Goal: Task Accomplishment & Management: Complete application form

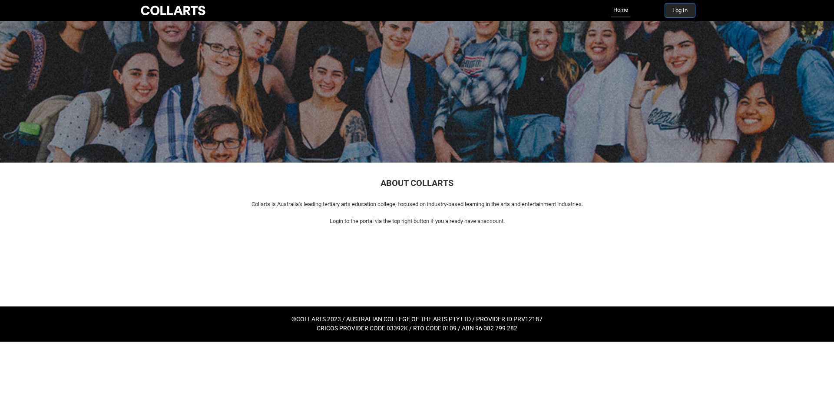
click at [683, 11] on button "Log In" at bounding box center [680, 10] width 30 height 14
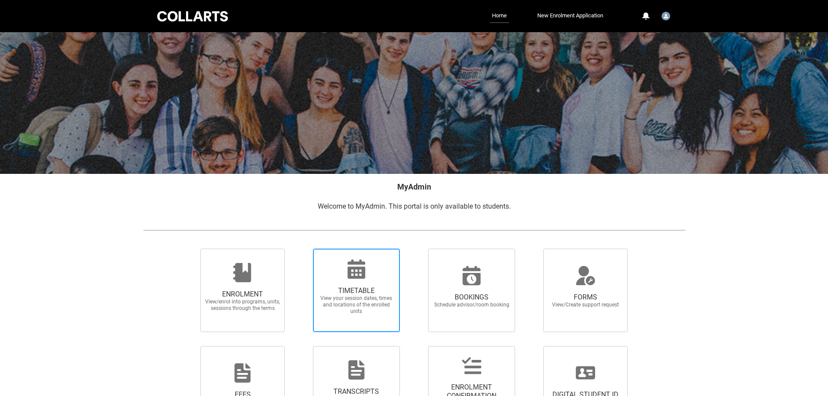
click at [364, 265] on icon at bounding box center [356, 268] width 18 height 19
click at [302, 249] on input "TIMETABLE View your session dates, times and locations of the enrolled units" at bounding box center [302, 248] width 0 height 0
radio input "true"
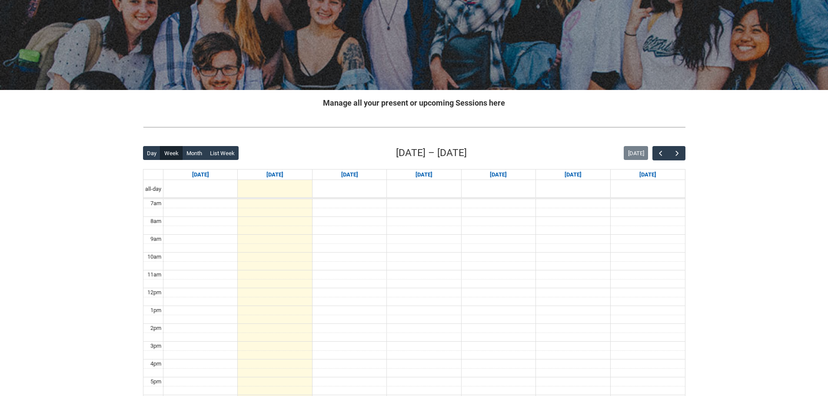
scroll to position [130, 0]
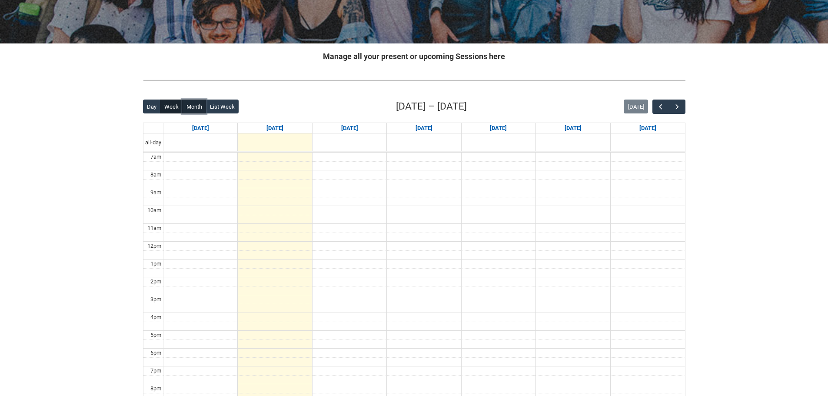
click at [193, 105] on button "Month" at bounding box center [194, 107] width 24 height 14
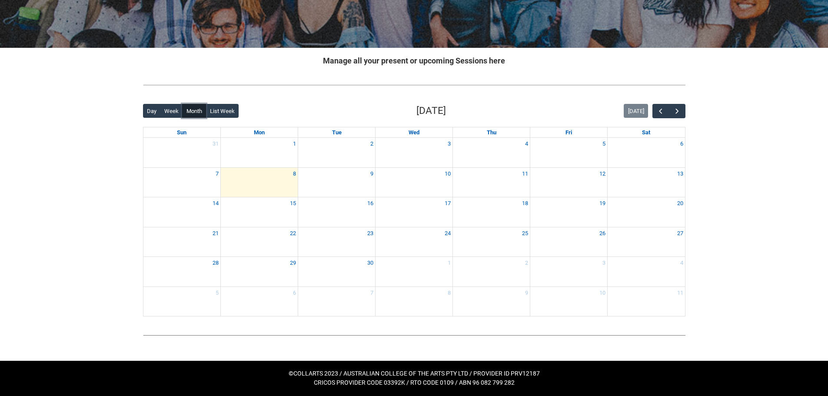
scroll to position [126, 0]
click at [675, 109] on span "button" at bounding box center [677, 111] width 9 height 9
click at [674, 110] on span "button" at bounding box center [677, 111] width 9 height 9
click at [663, 113] on span "button" at bounding box center [660, 111] width 9 height 9
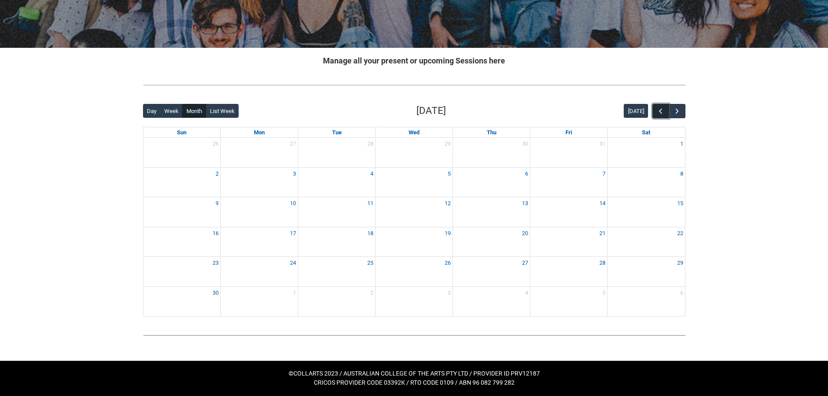
click at [663, 113] on span "button" at bounding box center [660, 111] width 9 height 9
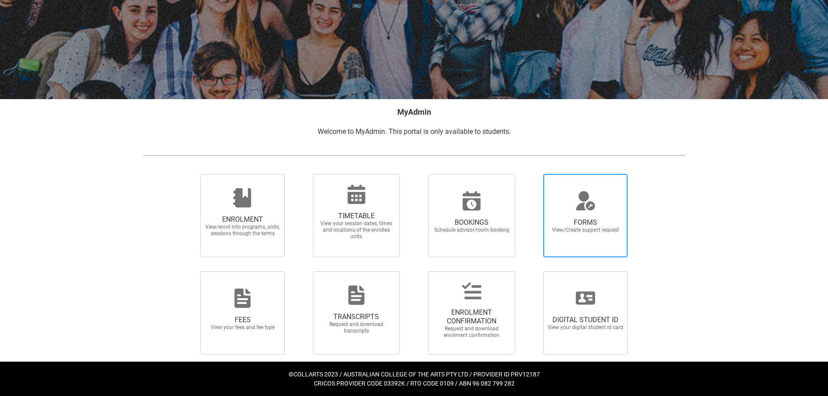
scroll to position [76, 0]
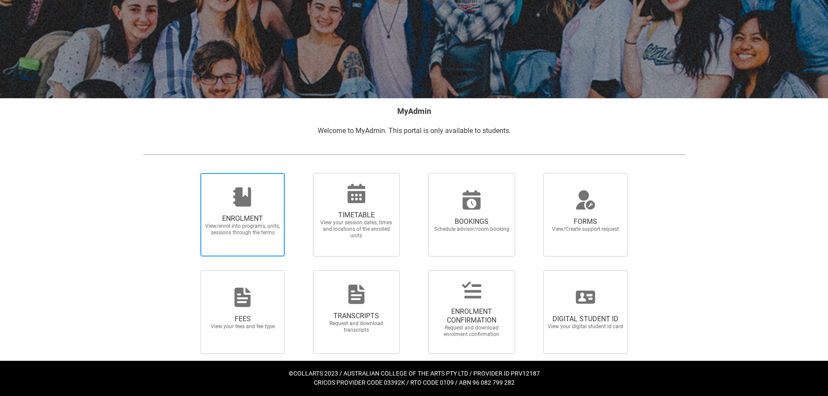
click at [259, 224] on span "View/enrol into programs, units, sessions through the terms" at bounding box center [242, 229] width 76 height 13
click at [190, 173] on input "ENROLMENT View/enrol into programs, units, sessions through the terms" at bounding box center [189, 173] width 0 height 0
radio input "true"
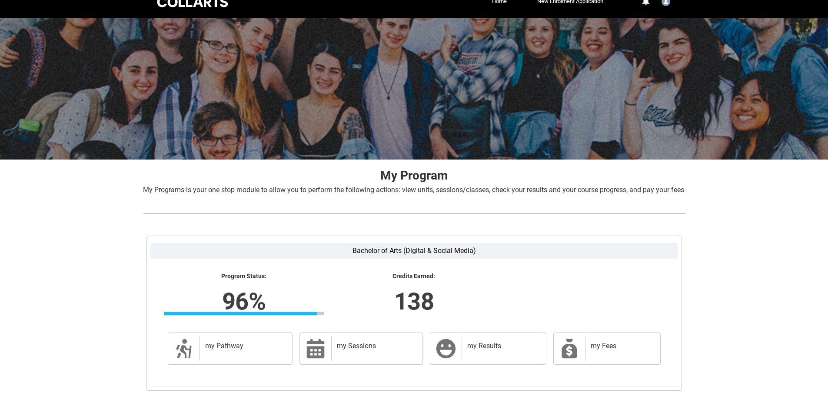
scroll to position [43, 0]
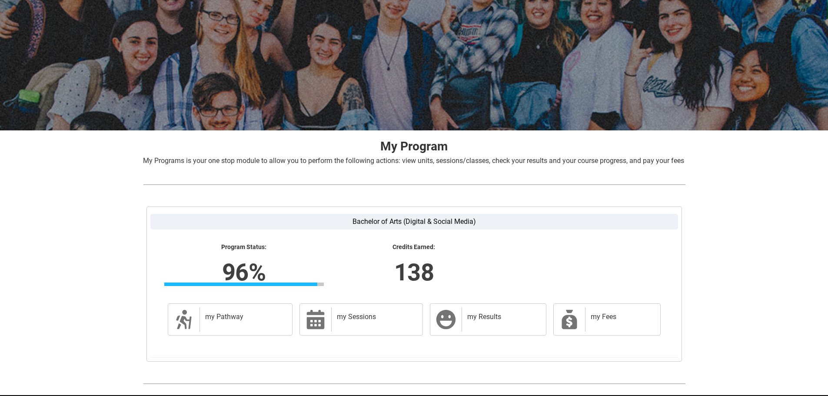
click at [615, 268] on div "Program Status: 96% Progress 96% Credits Earned: 138" at bounding box center [414, 268] width 510 height 50
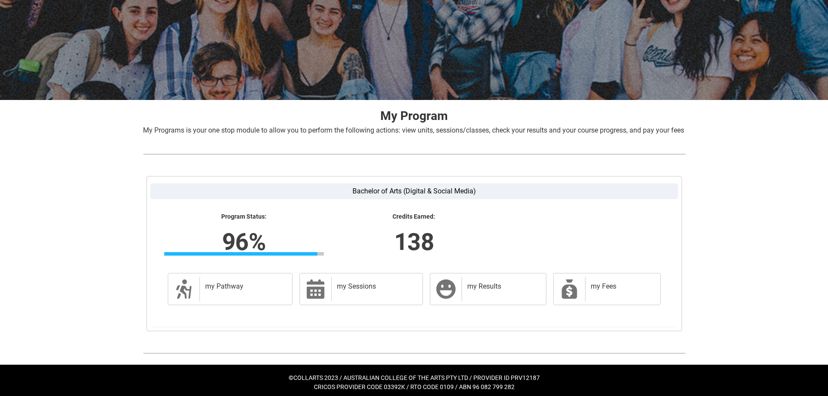
scroll to position [88, 0]
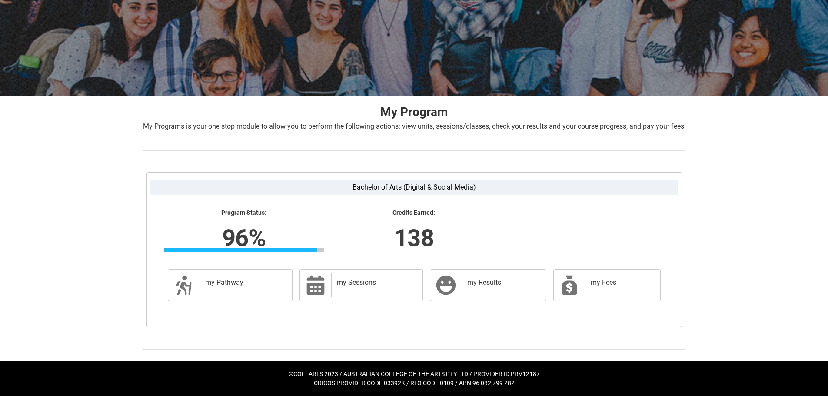
click at [700, 246] on div "Skip to Main Content Collarts Education Community Home New Enrolment Applicatio…" at bounding box center [414, 159] width 828 height 474
click at [250, 279] on h2 "my Pathway" at bounding box center [244, 282] width 79 height 9
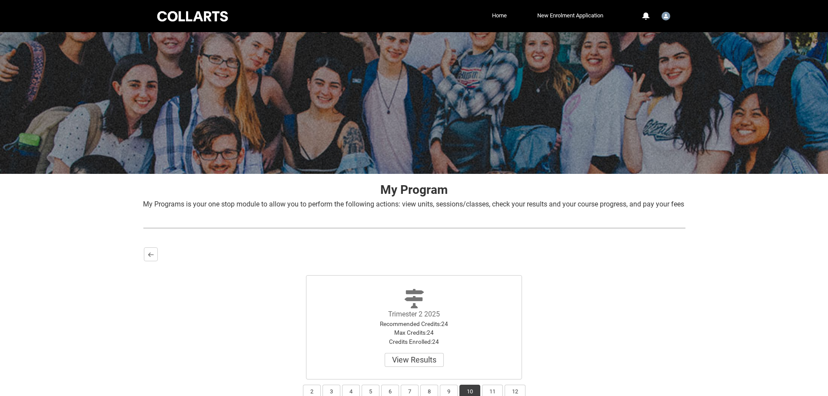
scroll to position [80, 0]
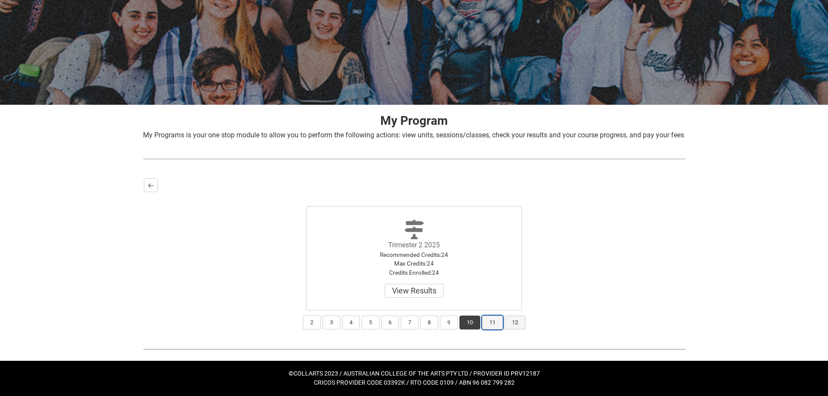
drag, startPoint x: 493, startPoint y: 319, endPoint x: 517, endPoint y: 326, distance: 25.4
click at [493, 319] on button "11" at bounding box center [492, 323] width 21 height 14
click at [518, 326] on button "12" at bounding box center [515, 323] width 21 height 14
click at [483, 324] on button "11" at bounding box center [492, 323] width 21 height 14
click at [411, 289] on button "Select" at bounding box center [414, 291] width 37 height 14
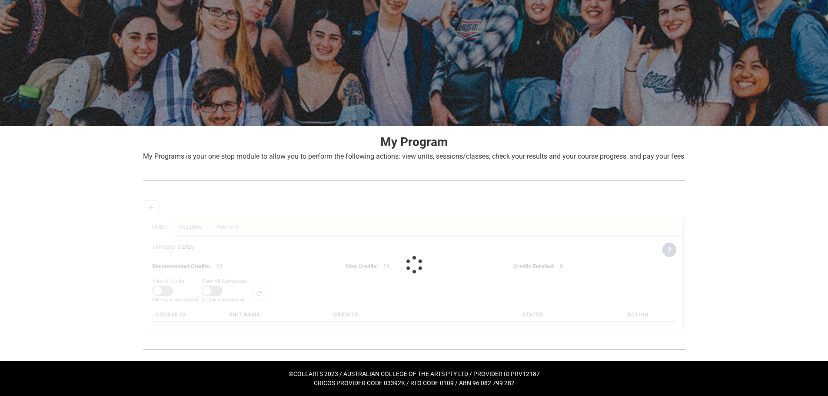
scroll to position [58, 0]
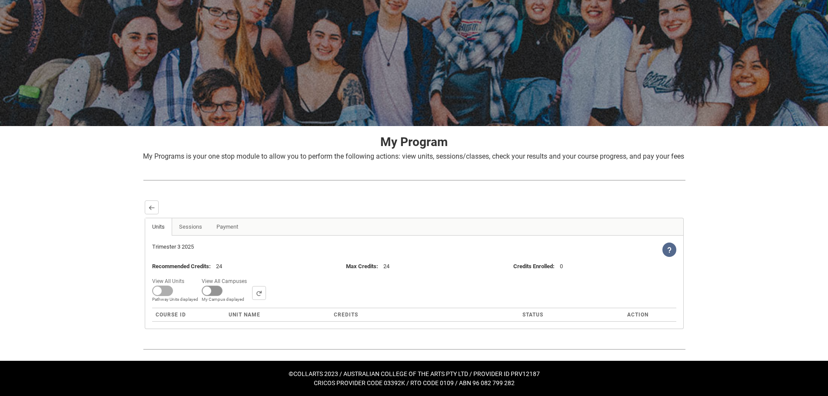
click at [215, 292] on span at bounding box center [212, 291] width 21 height 10
click at [250, 276] on input "View All Campuses Campus filter displayed My Campus displayed" at bounding box center [250, 275] width 0 height 0
checkbox input "true"
click at [160, 286] on span at bounding box center [162, 291] width 21 height 10
click at [187, 276] on input "View All Units All Units displayed Pathway Units displayed" at bounding box center [187, 275] width 0 height 0
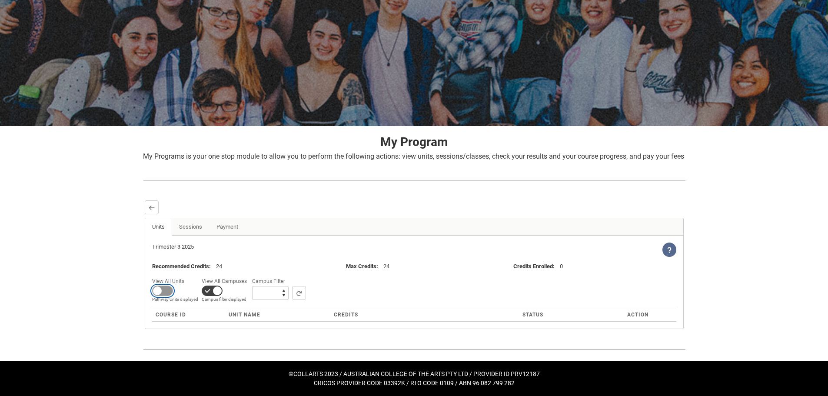
checkbox input "true"
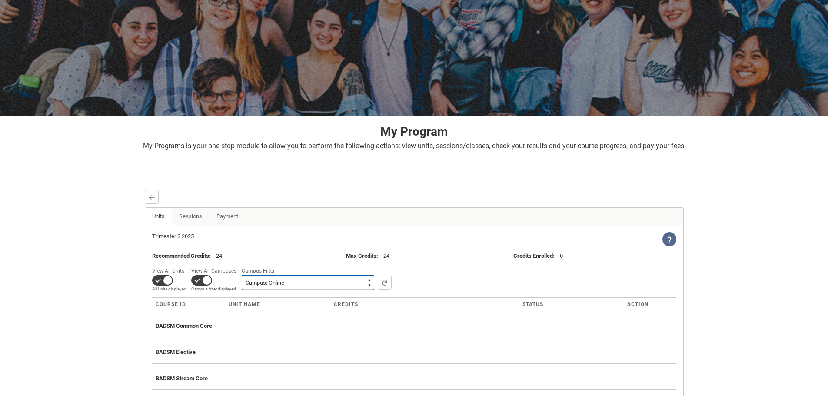
click at [285, 289] on select "All Campus: [GEOGRAPHIC_DATA]: Collarts Online Campus: [GEOGRAPHIC_DATA] Campus…" at bounding box center [308, 283] width 133 height 14
select select
click at [242, 286] on select "All Campus: [GEOGRAPHIC_DATA]: Collarts Online Campus: [GEOGRAPHIC_DATA] Campus…" at bounding box center [308, 283] width 133 height 14
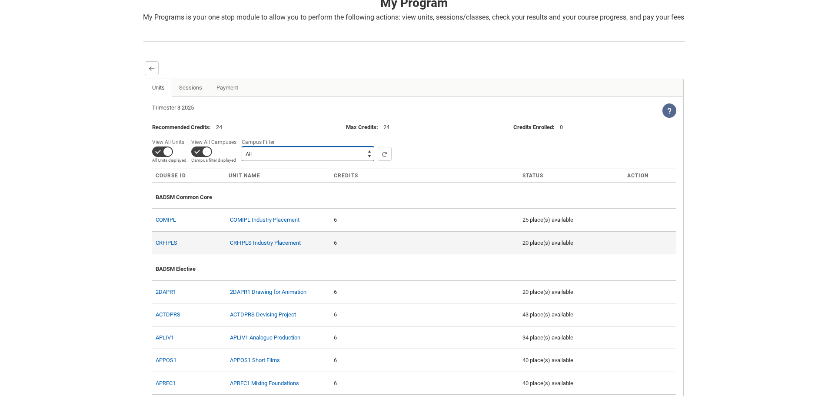
scroll to position [189, 0]
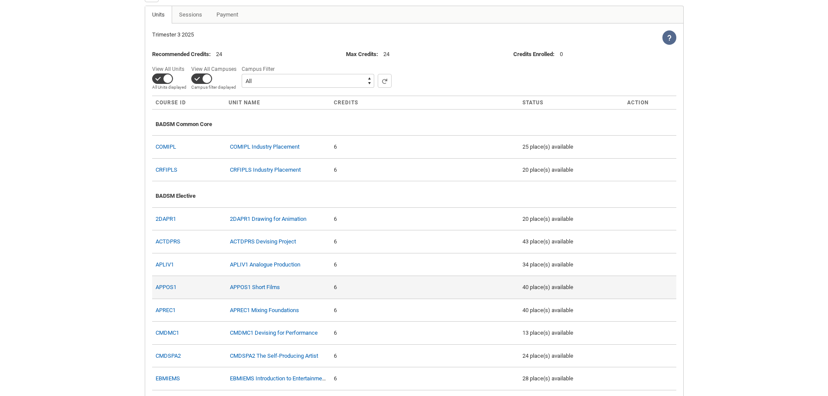
scroll to position [319, 0]
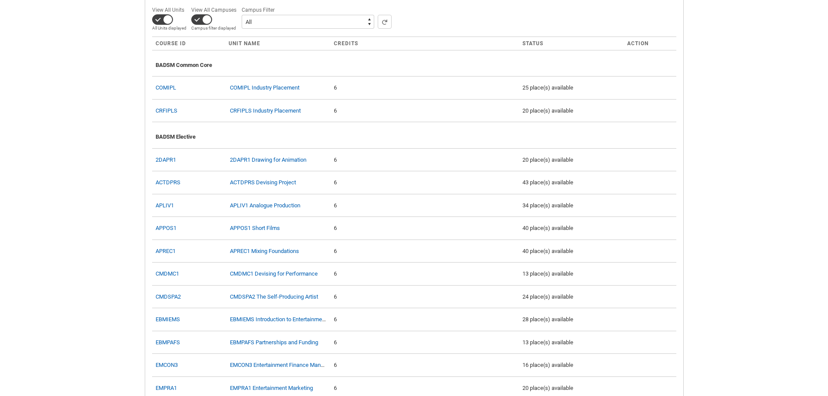
drag, startPoint x: 700, startPoint y: 195, endPoint x: 703, endPoint y: 189, distance: 7.0
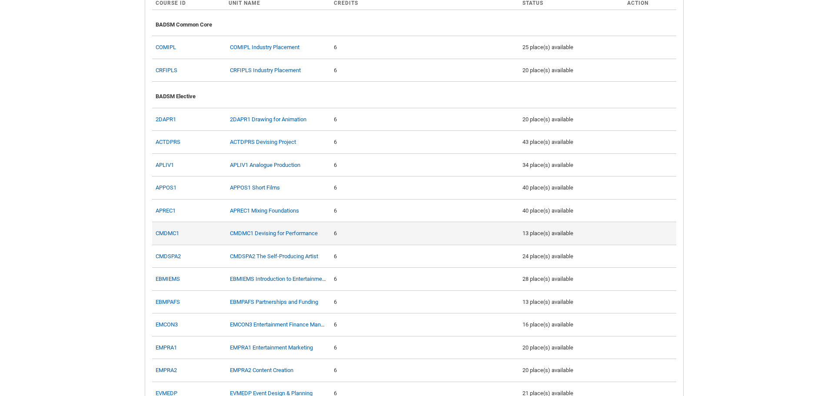
scroll to position [362, 0]
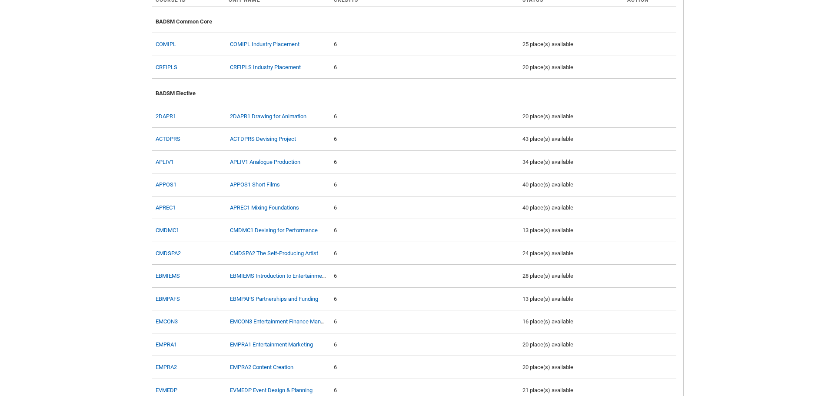
click at [706, 226] on div "Skip to Main Content Collarts Education Community Home New Enrolment Applicatio…" at bounding box center [414, 378] width 828 height 1481
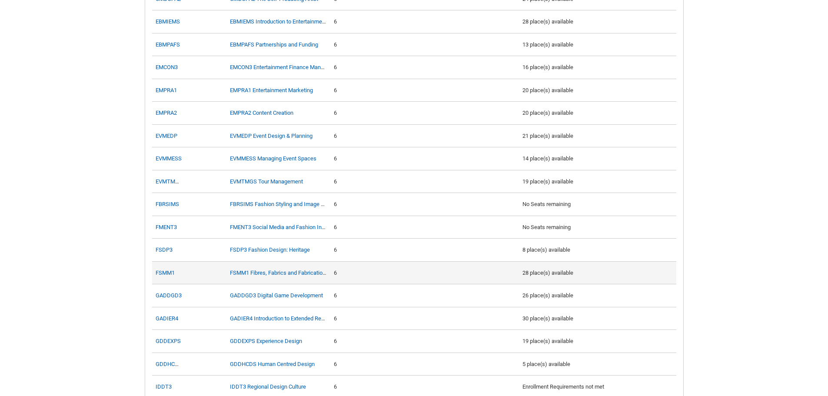
scroll to position [623, 0]
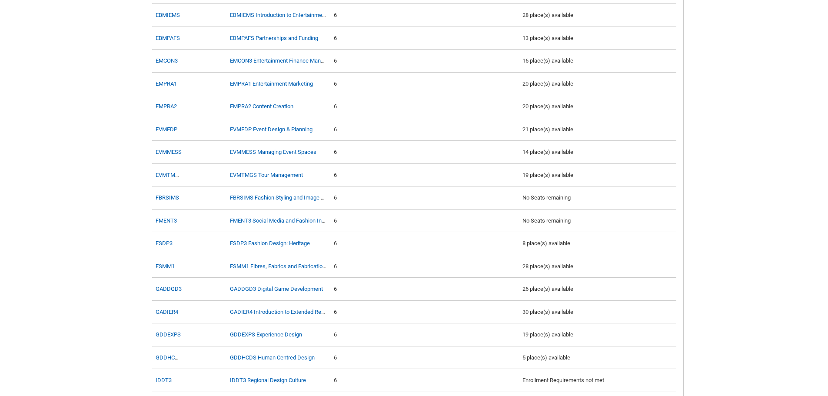
click at [700, 288] on div "Skip to Main Content Collarts Education Community Home New Enrolment Applicatio…" at bounding box center [414, 117] width 828 height 1481
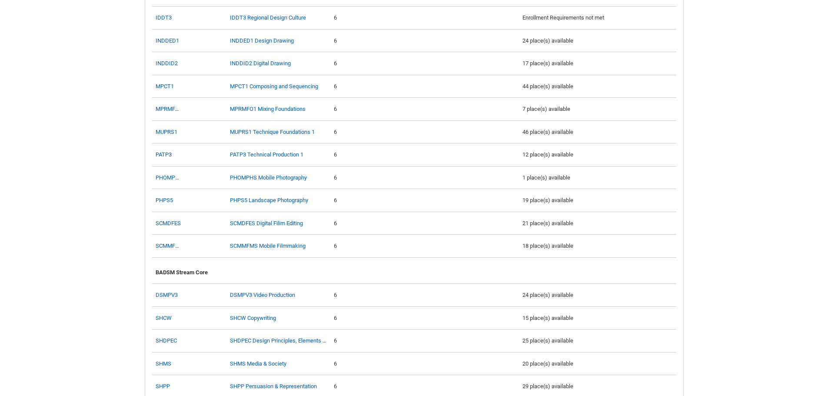
scroll to position [1014, 0]
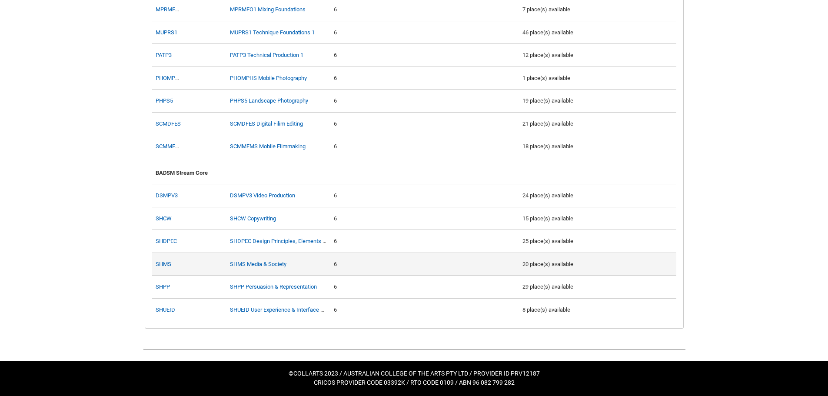
scroll to position [1096, 0]
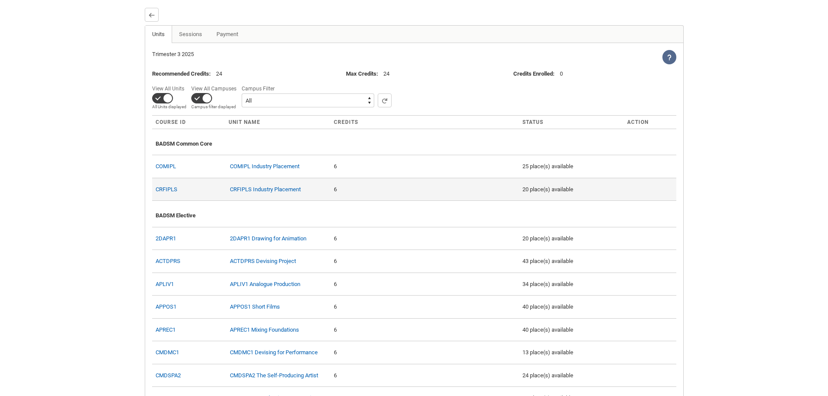
scroll to position [226, 0]
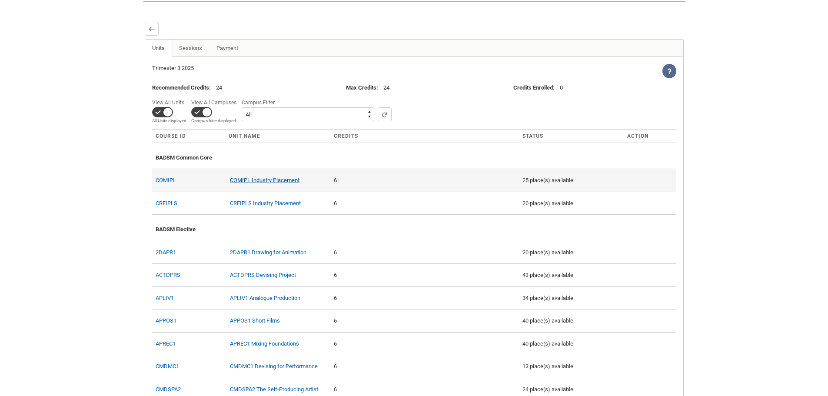
click at [272, 183] on link "COMIPL Industry Placement" at bounding box center [265, 180] width 70 height 7
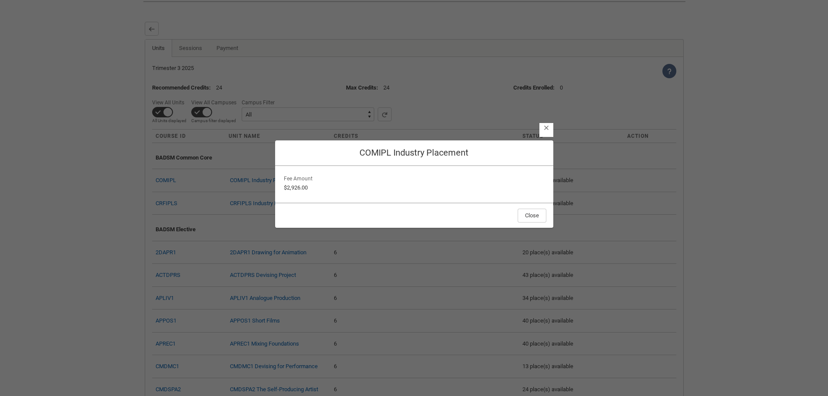
click at [477, 237] on div "Close COMIPL Industry Placement Fee Amount $2,926.00 Close" at bounding box center [414, 191] width 278 height 396
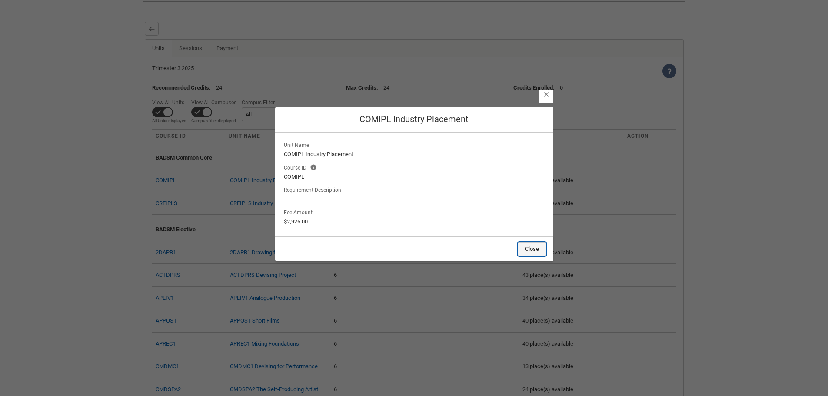
click at [536, 251] on button "Close" at bounding box center [532, 249] width 29 height 14
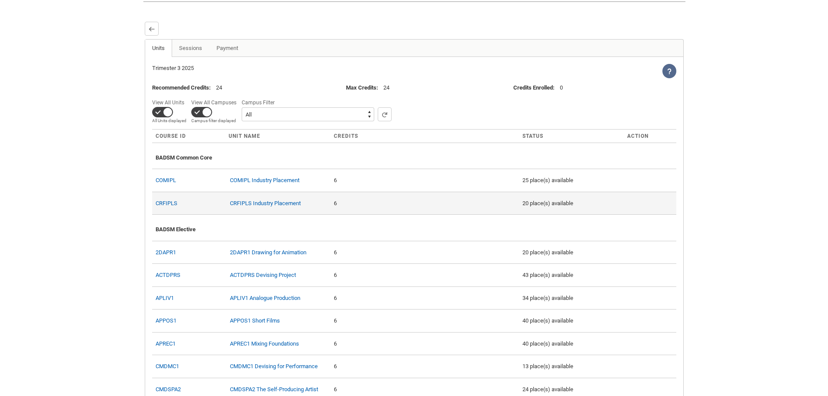
click at [270, 215] on td "CRFIPLS Industry Placement" at bounding box center [277, 203] width 105 height 23
click at [272, 206] on link "CRFIPLS Industry Placement" at bounding box center [265, 203] width 71 height 7
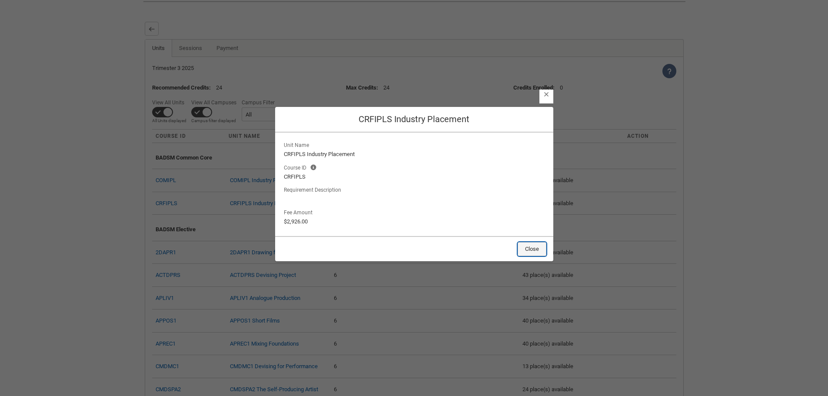
drag, startPoint x: 536, startPoint y: 250, endPoint x: 651, endPoint y: 254, distance: 114.8
click at [536, 250] on button "Close" at bounding box center [532, 249] width 29 height 14
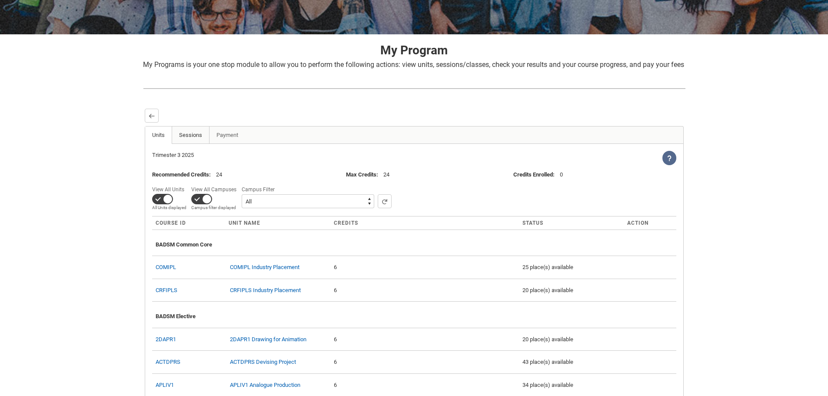
click at [189, 140] on link "Sessions" at bounding box center [191, 134] width 38 height 17
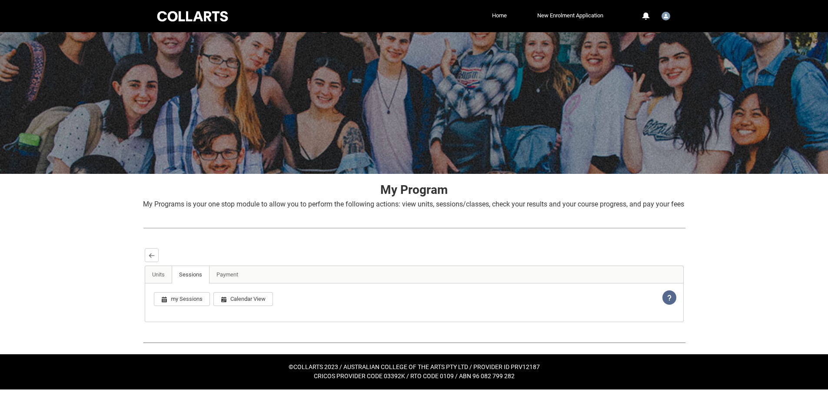
scroll to position [19, 0]
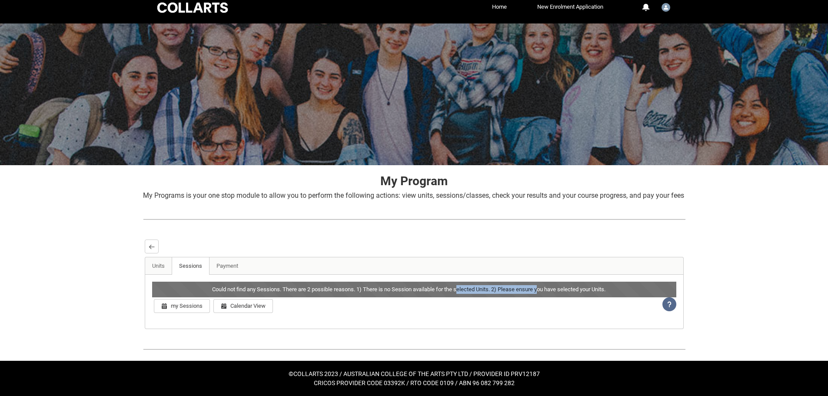
drag, startPoint x: 461, startPoint y: 290, endPoint x: 564, endPoint y: 295, distance: 103.5
click at [541, 294] on div "Could not find any Sessions. There are 2 possible reasons. 1) There is no Sessi…" at bounding box center [414, 290] width 524 height 16
drag, startPoint x: 572, startPoint y: 294, endPoint x: 615, endPoint y: 294, distance: 43.0
click at [578, 294] on div "Could not find any Sessions. There are 2 possible reasons. 1) There is no Sessi…" at bounding box center [414, 290] width 524 height 16
click at [618, 294] on div "Could not find any Sessions. There are 2 possible reasons. 1) There is no Sessi…" at bounding box center [414, 290] width 524 height 16
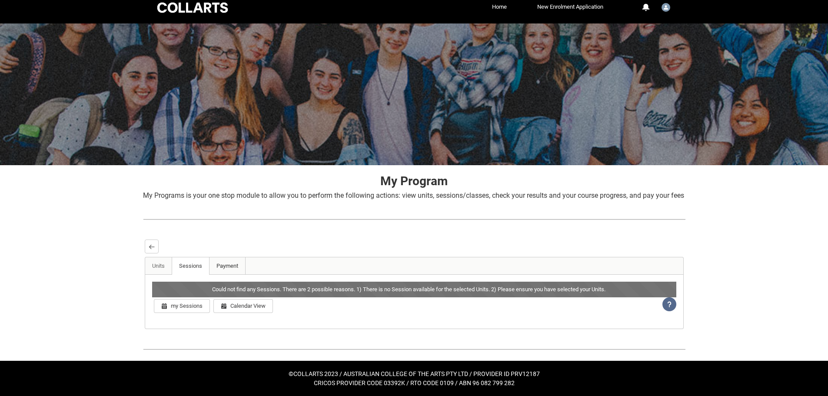
click at [220, 271] on link "Payment" at bounding box center [227, 265] width 37 height 17
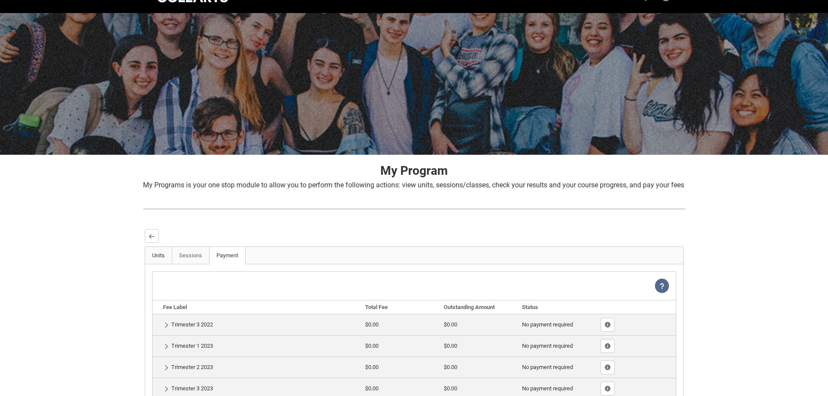
click at [166, 264] on link "Units" at bounding box center [158, 255] width 27 height 17
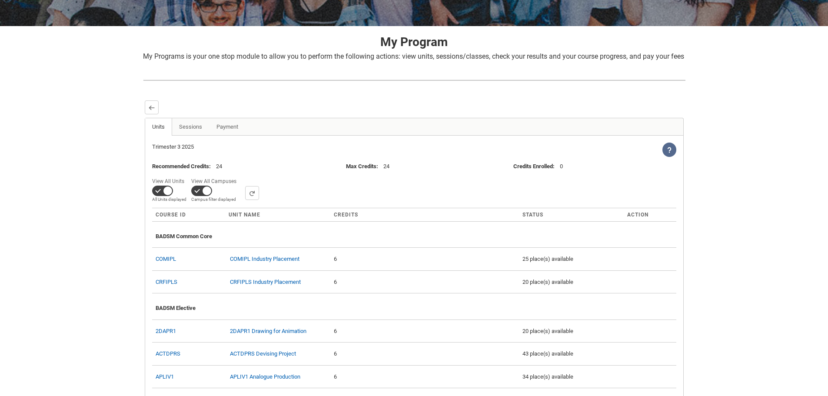
scroll to position [149, 0]
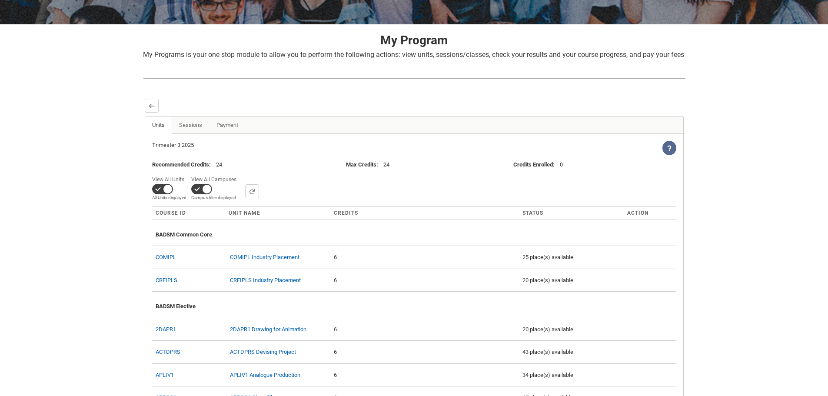
drag, startPoint x: 712, startPoint y: 262, endPoint x: 710, endPoint y: 254, distance: 8.9
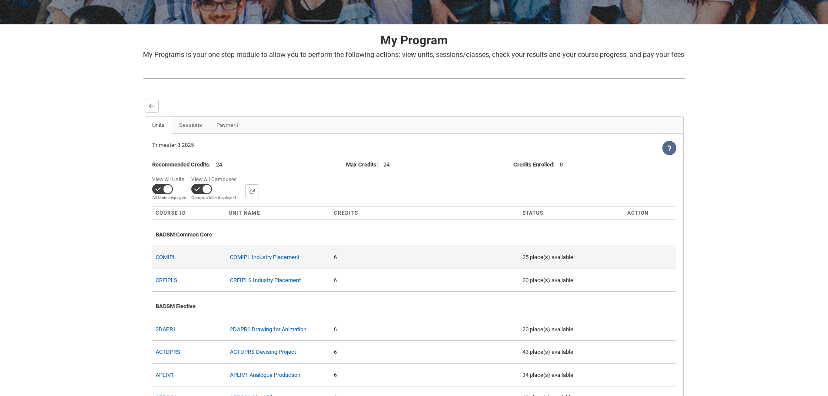
drag, startPoint x: 701, startPoint y: 241, endPoint x: 401, endPoint y: 272, distance: 302.4
click at [238, 260] on link "COMIPL Industry Placement" at bounding box center [265, 257] width 70 height 7
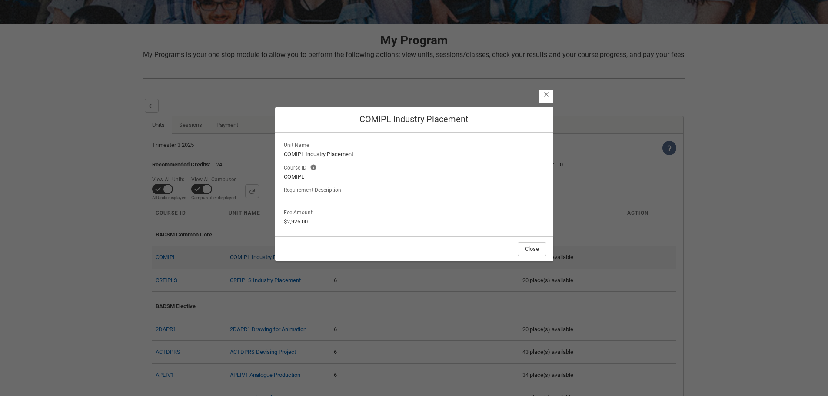
click at [238, 269] on section "Close COMIPL Industry Placement Unit Name COMIPL Industry Placement Course ID C…" at bounding box center [414, 191] width 828 height 396
click at [524, 245] on button "Close" at bounding box center [532, 249] width 29 height 14
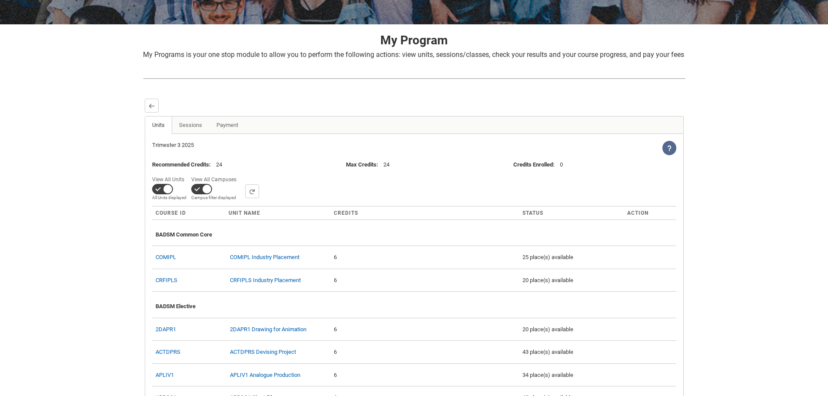
click at [153, 111] on button "Back" at bounding box center [152, 106] width 14 height 14
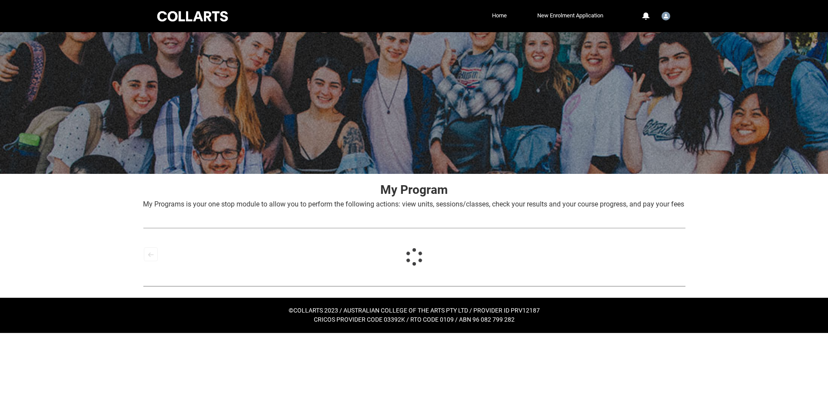
scroll to position [0, 0]
